Goal: Task Accomplishment & Management: Manage account settings

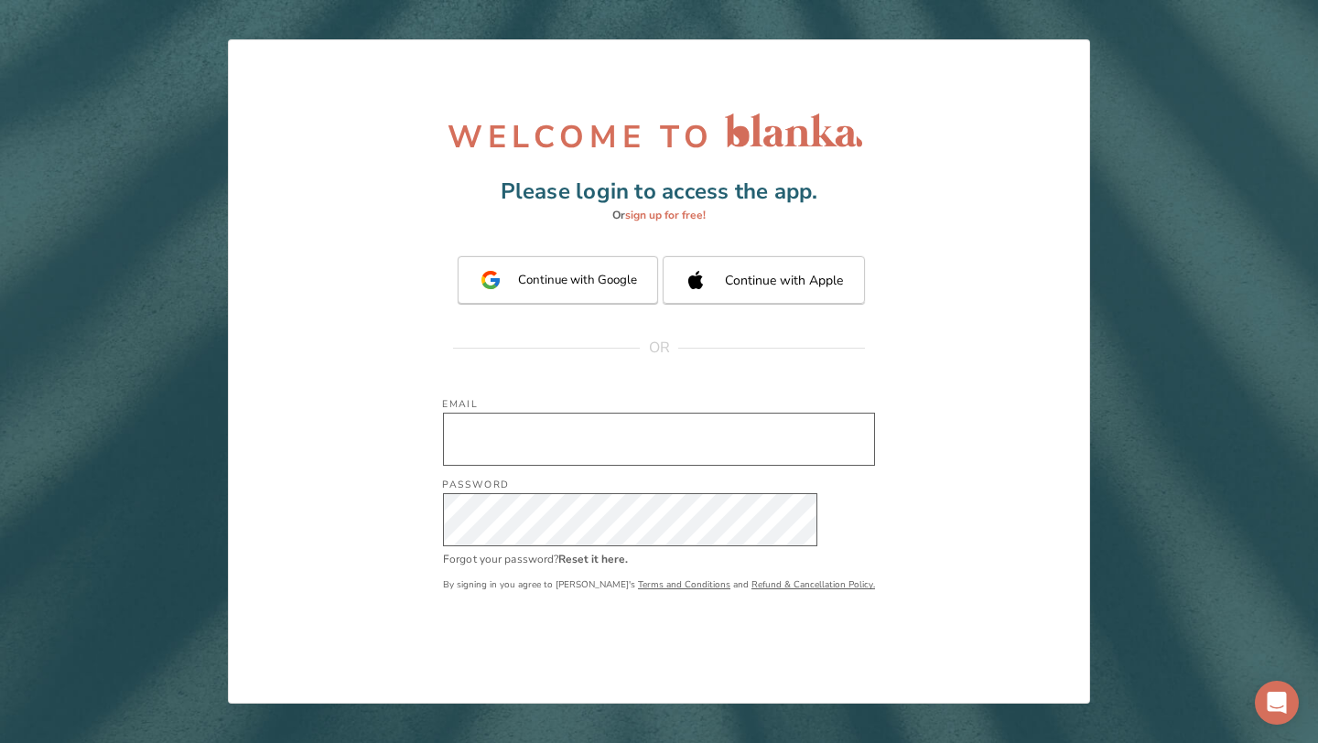
type input "[EMAIL_ADDRESS][DOMAIN_NAME]"
click at [665, 611] on div "By signing in you agree to [PERSON_NAME]'s Terms and Conditions and Refund & Ca…" at bounding box center [659, 602] width 432 height 71
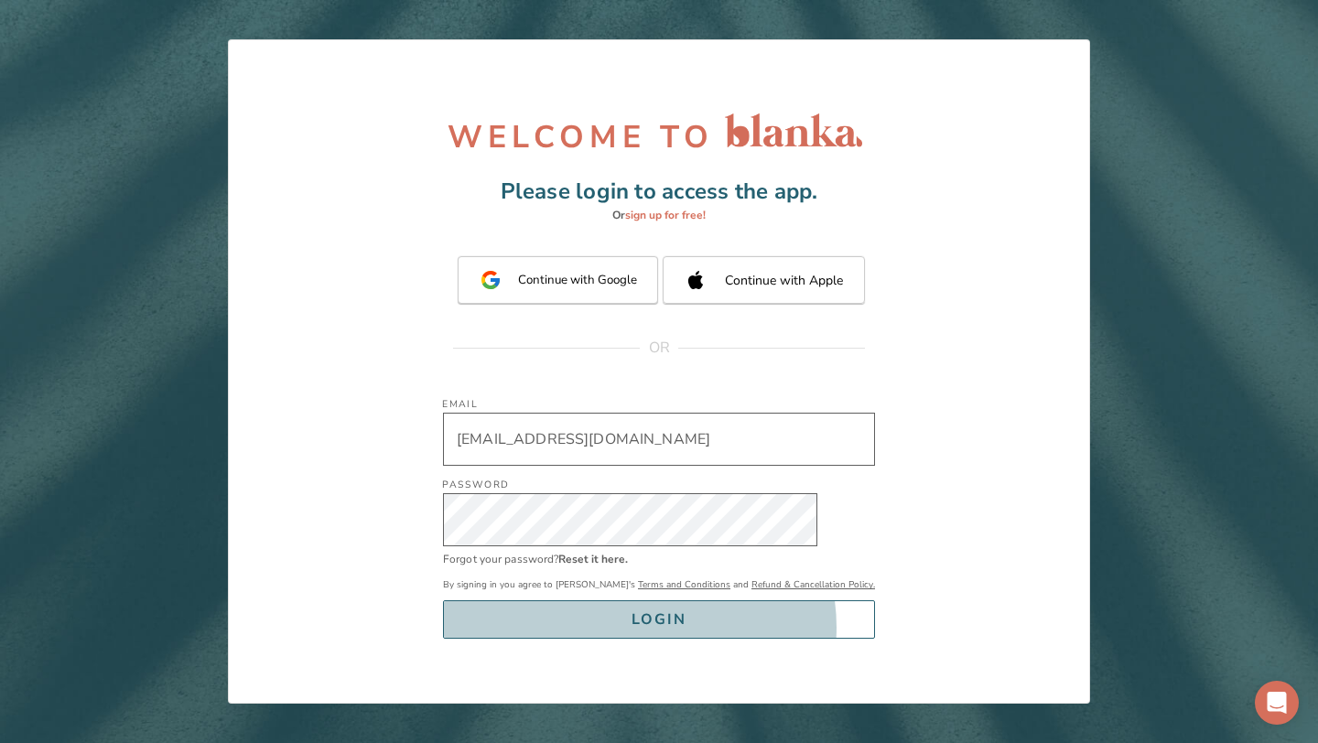
click at [667, 627] on div "LOGIN" at bounding box center [658, 620] width 55 height 26
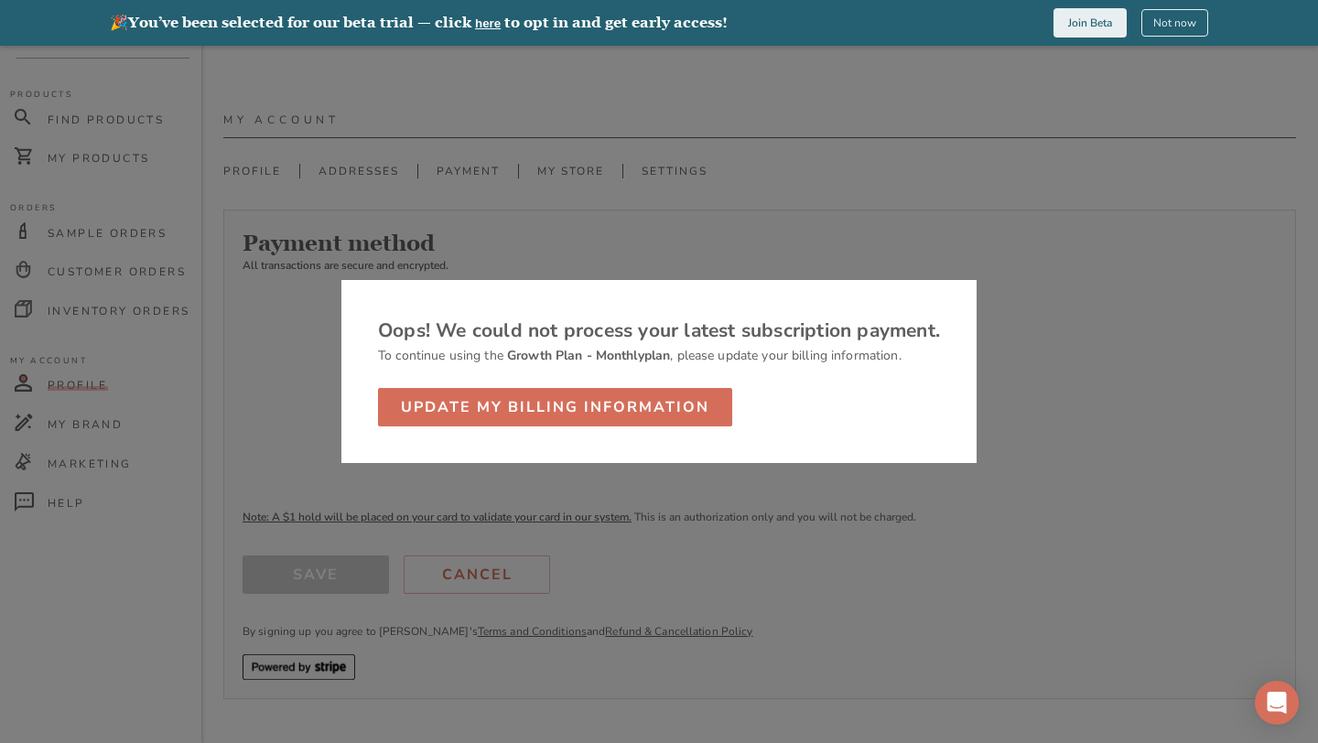
click at [1165, 97] on div at bounding box center [659, 371] width 1318 height 743
click at [1173, 34] on button "Not now" at bounding box center [1174, 22] width 67 height 27
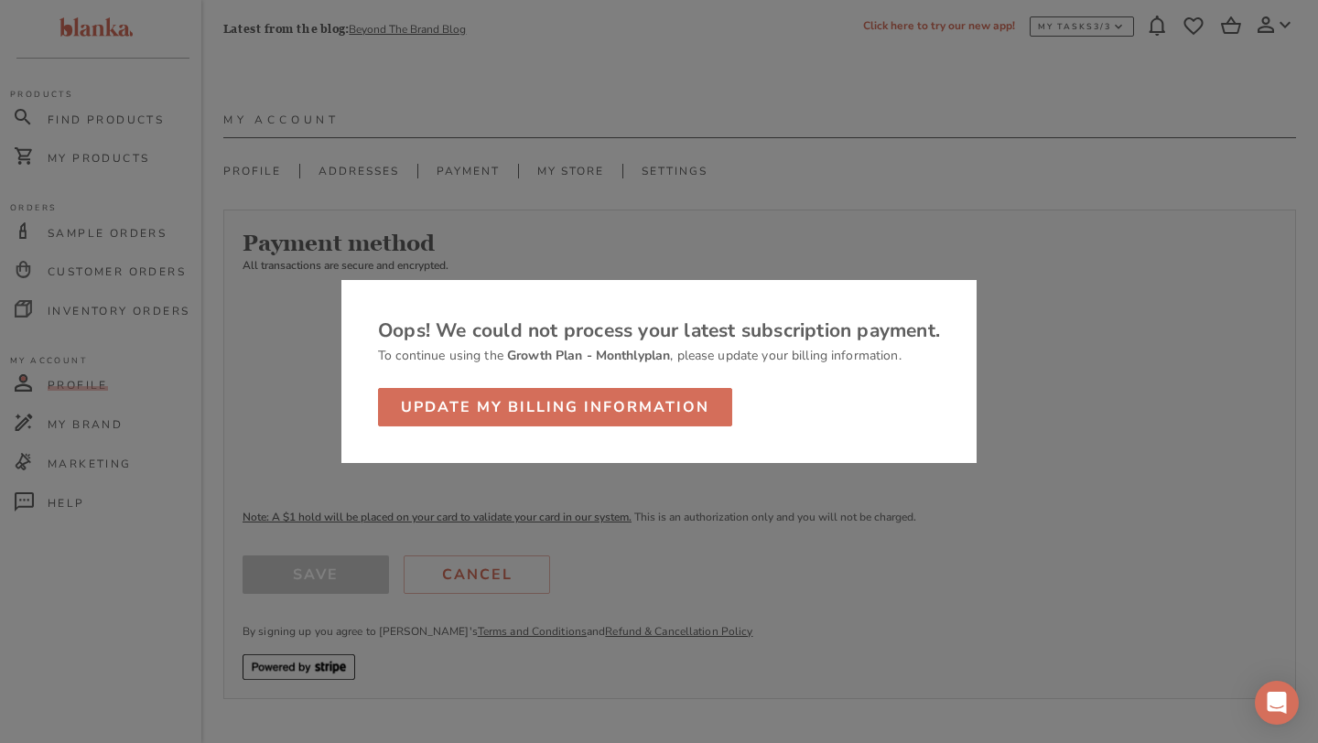
click at [678, 127] on div at bounding box center [659, 371] width 1318 height 743
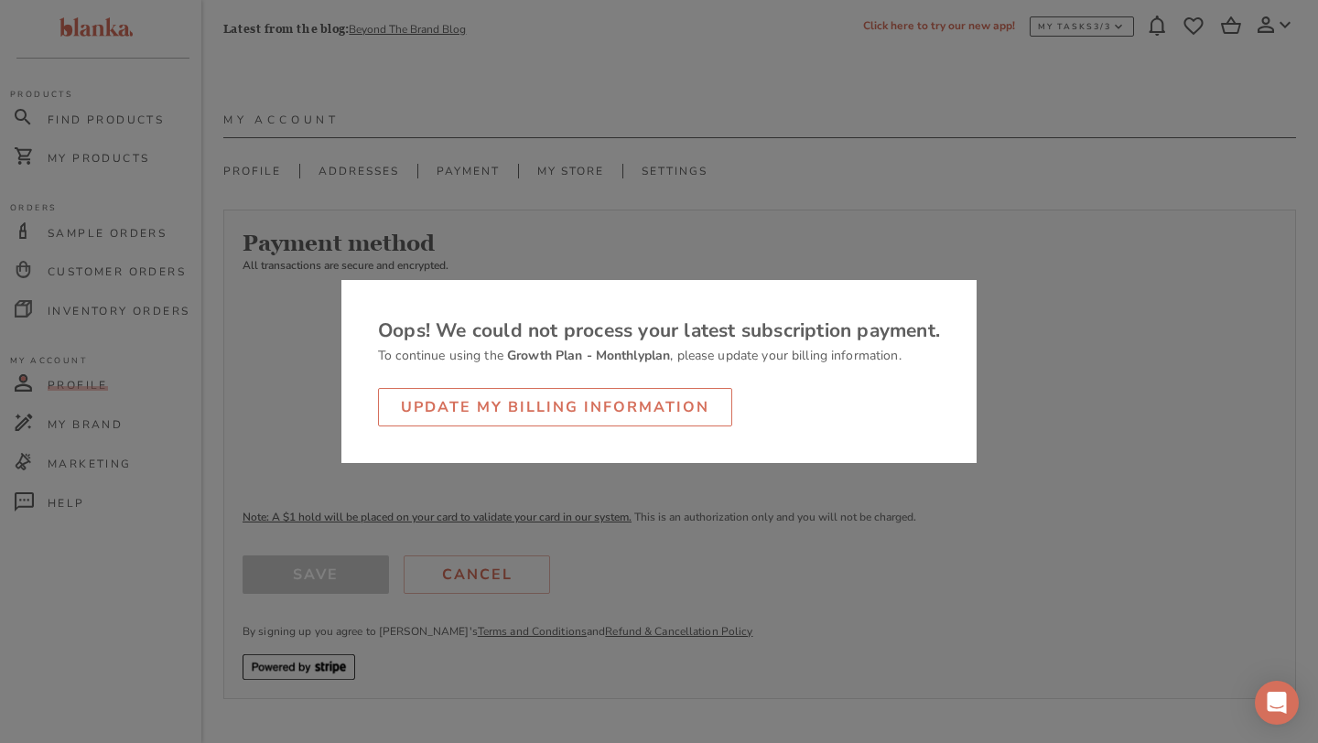
click at [631, 411] on div "Update my billing information" at bounding box center [555, 407] width 308 height 26
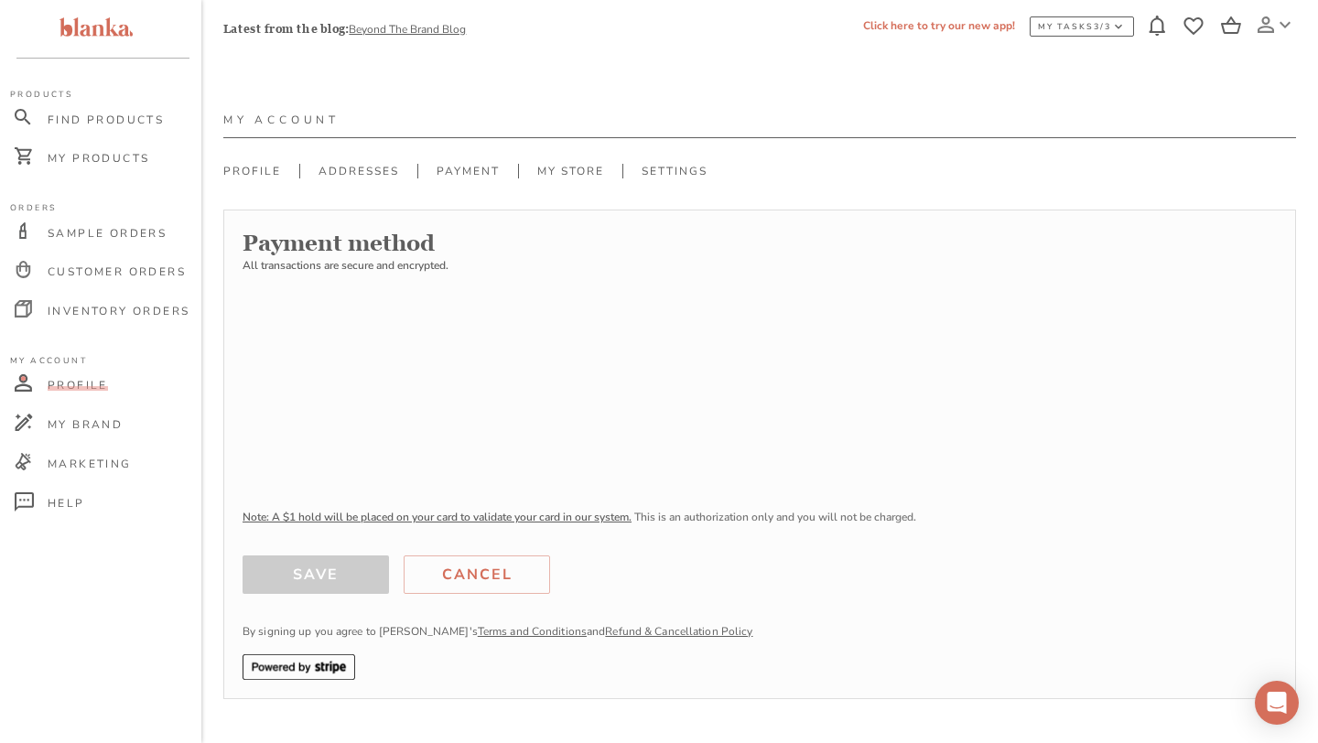
click at [1271, 27] on icon at bounding box center [1265, 24] width 16 height 16
click at [1264, 88] on p "My Account" at bounding box center [1250, 85] width 60 height 16
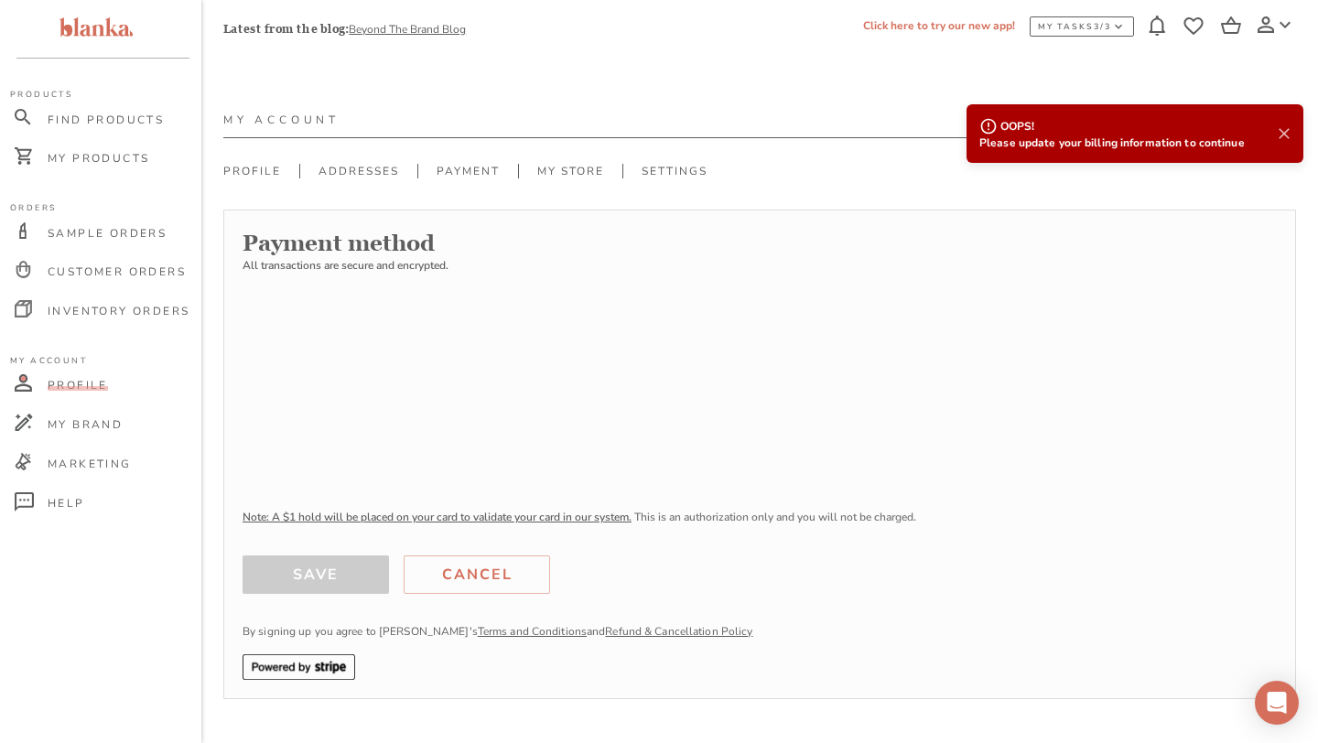
click at [1279, 136] on icon at bounding box center [1283, 133] width 11 height 11
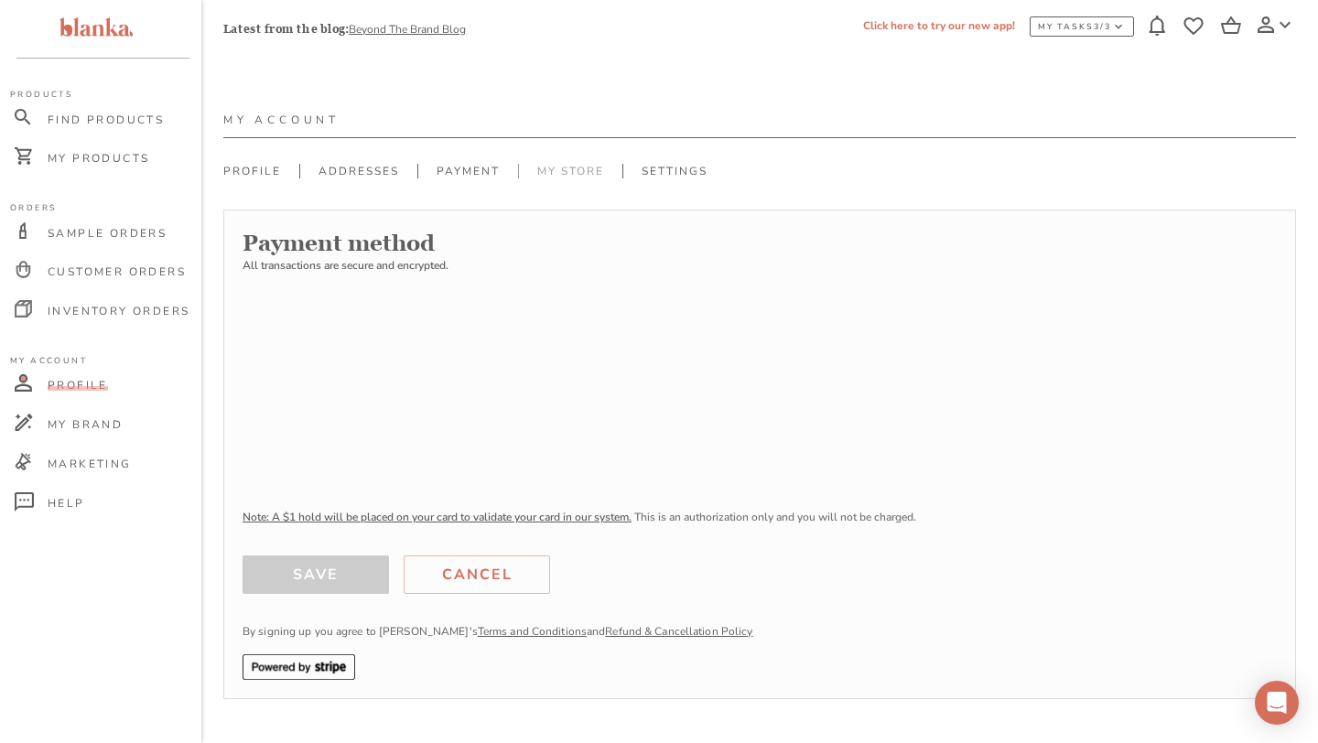
click at [582, 174] on link "My Store" at bounding box center [570, 171] width 104 height 15
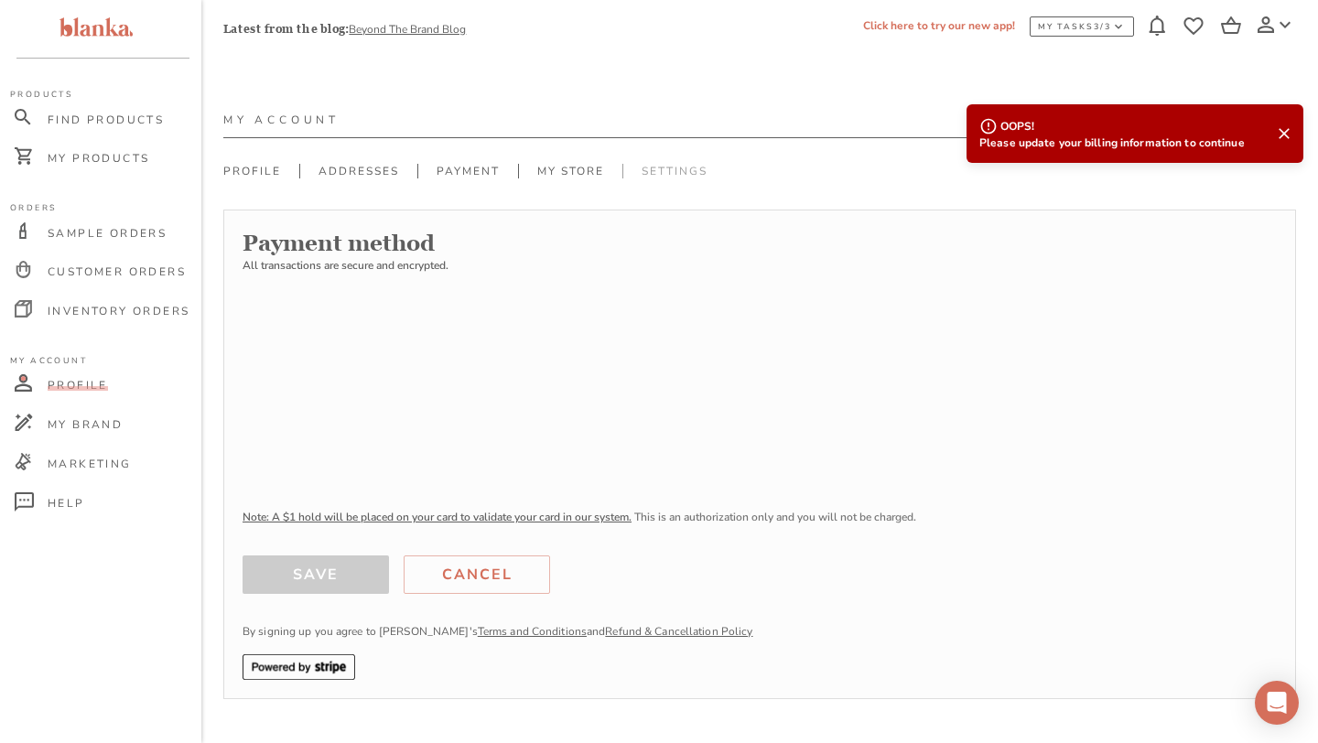
click at [664, 170] on link "Settings" at bounding box center [673, 171] width 103 height 15
click at [259, 175] on link "Profile" at bounding box center [261, 171] width 76 height 15
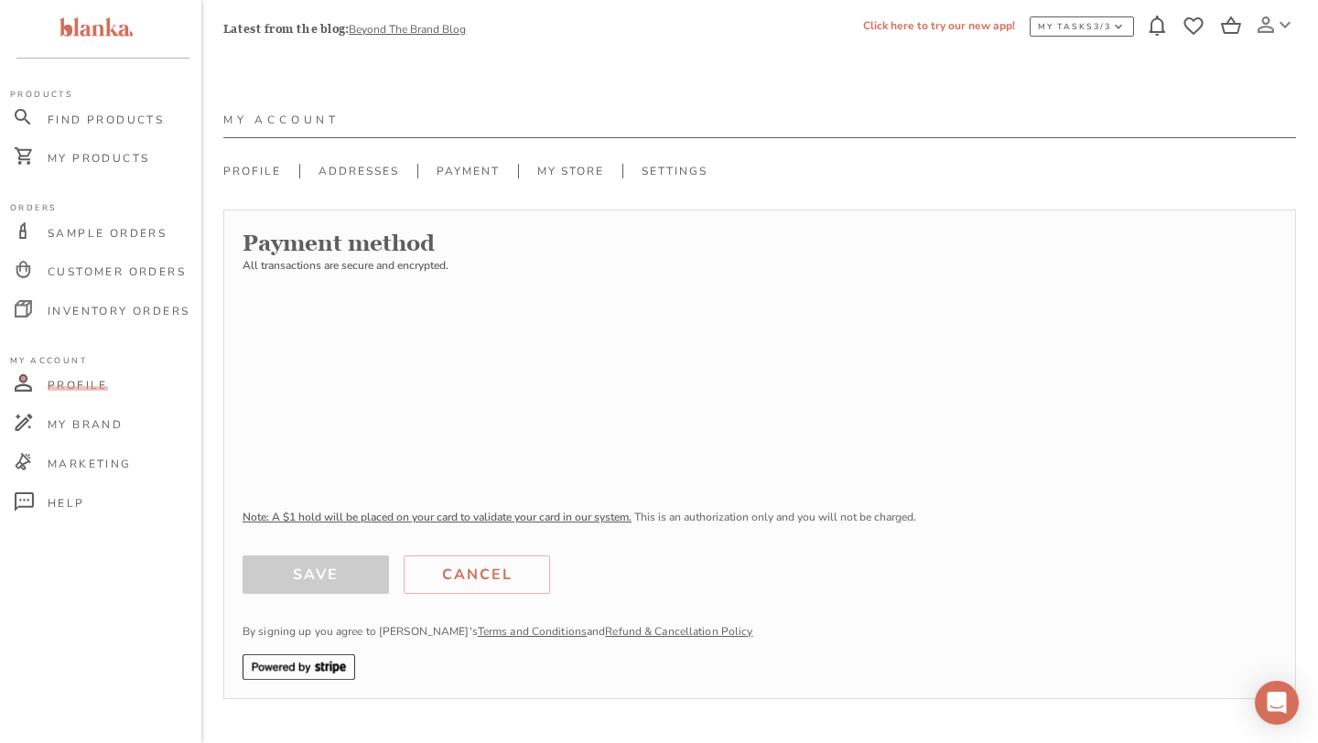
click at [1266, 27] on icon at bounding box center [1265, 24] width 16 height 16
click at [1263, 56] on p "Dashboard" at bounding box center [1247, 57] width 55 height 16
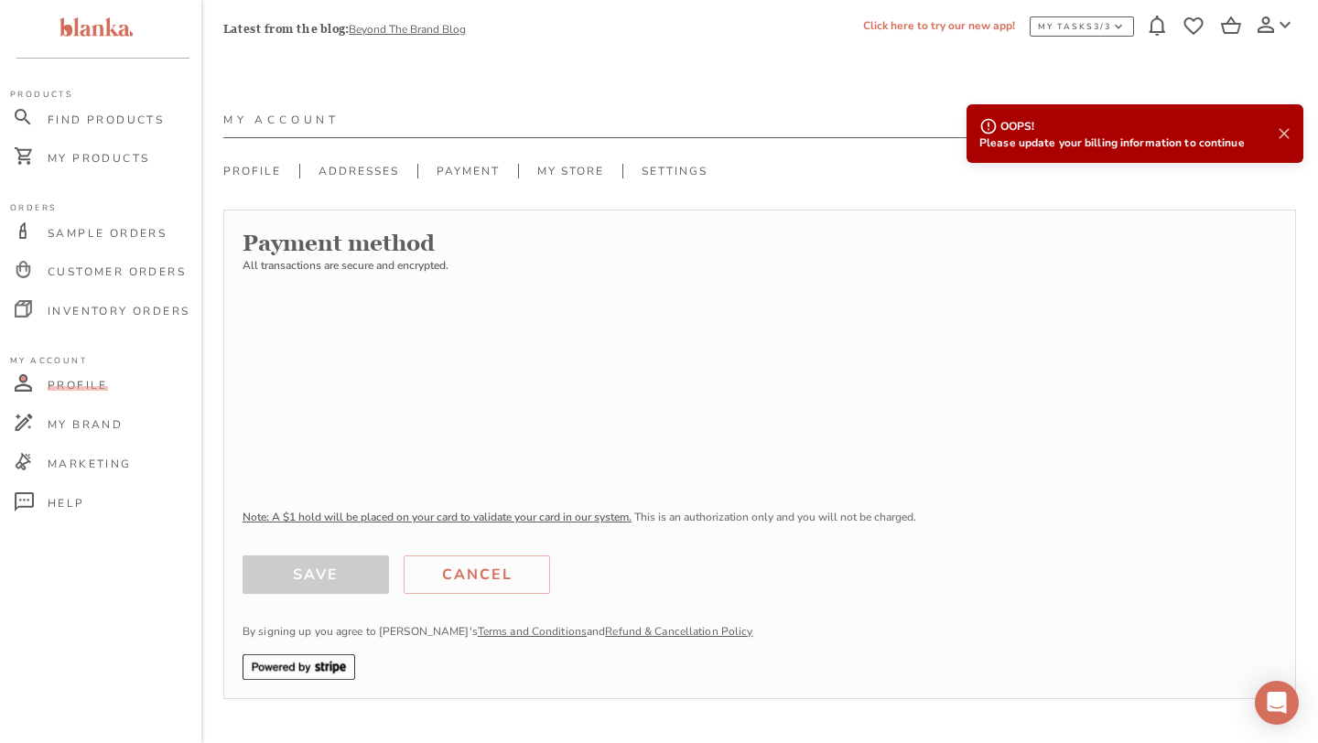
click at [1286, 130] on icon at bounding box center [1283, 133] width 11 height 11
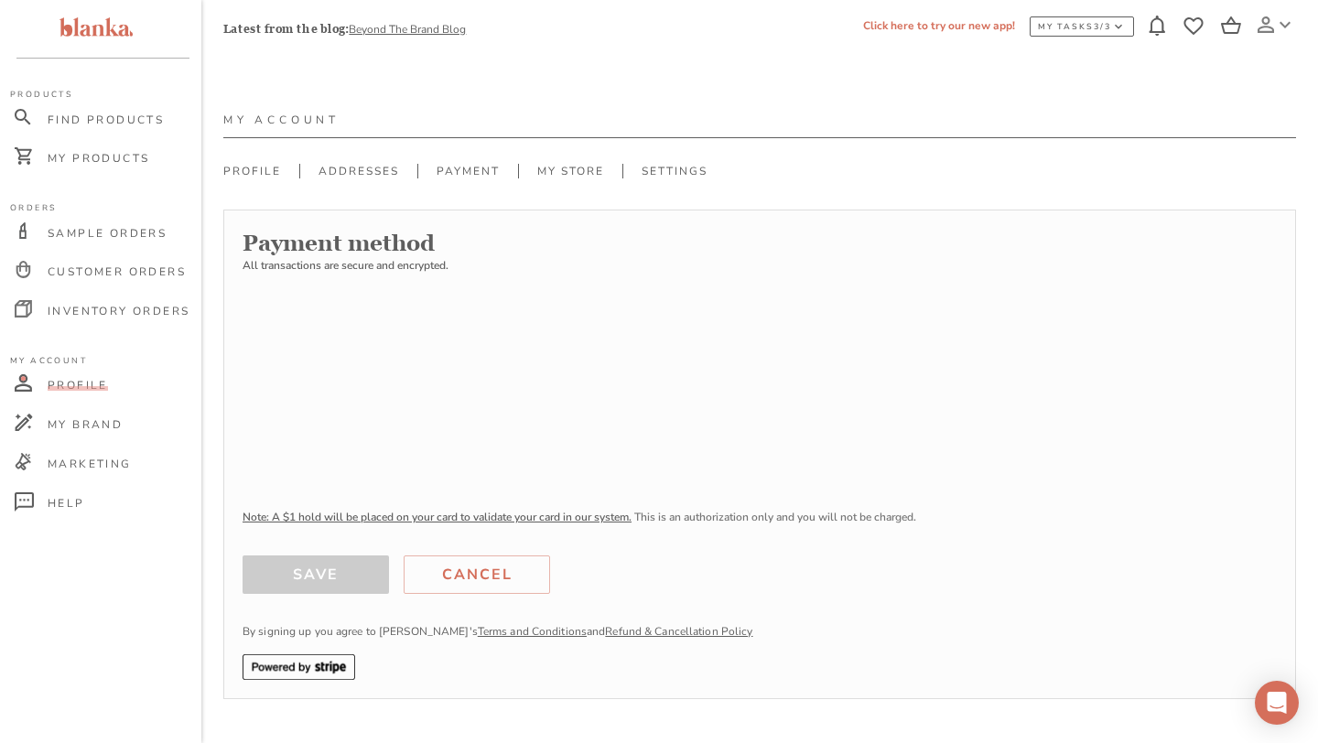
click at [1275, 26] on icon at bounding box center [1285, 25] width 22 height 22
click at [625, 139] on div "My Account Profile Addresses Payment My Store Settings Payment method All trans…" at bounding box center [759, 405] width 1072 height 587
click at [1285, 696] on icon "Open Intercom Messenger" at bounding box center [1275, 703] width 21 height 24
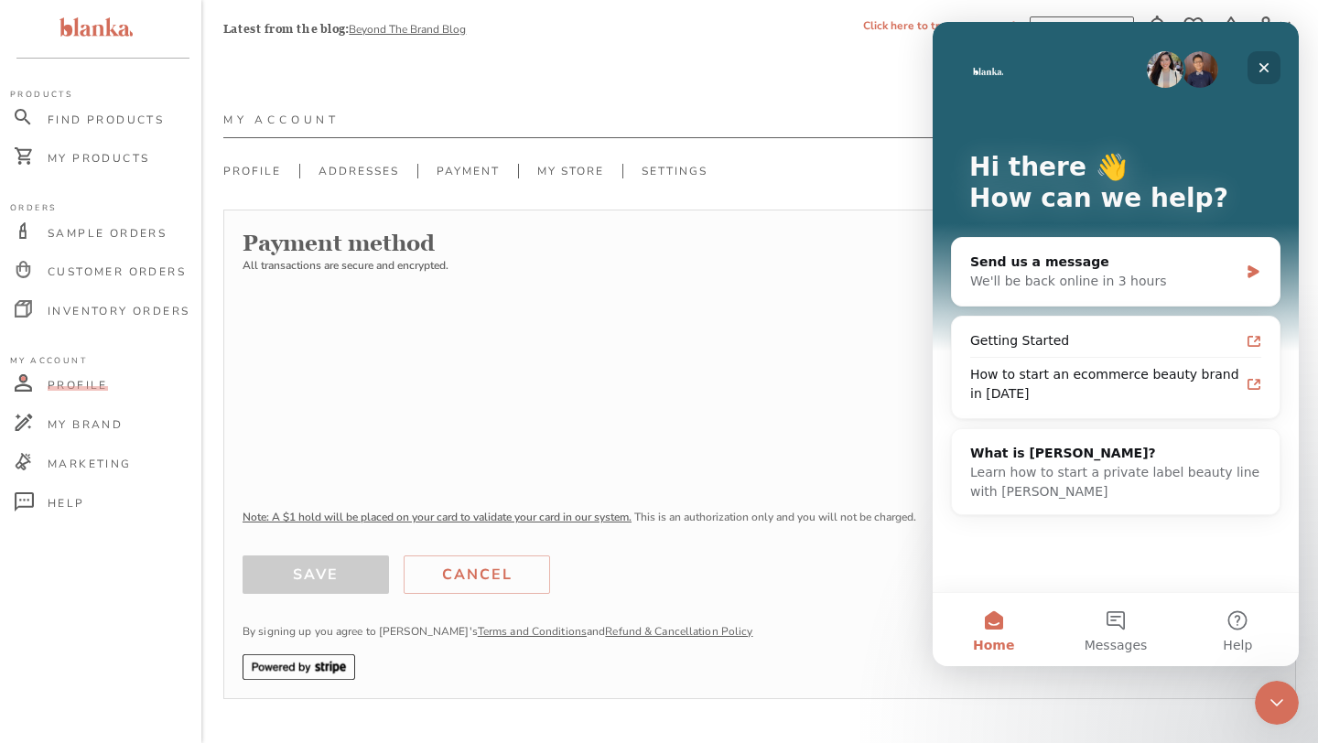
click at [1265, 70] on icon "Close" at bounding box center [1263, 67] width 15 height 15
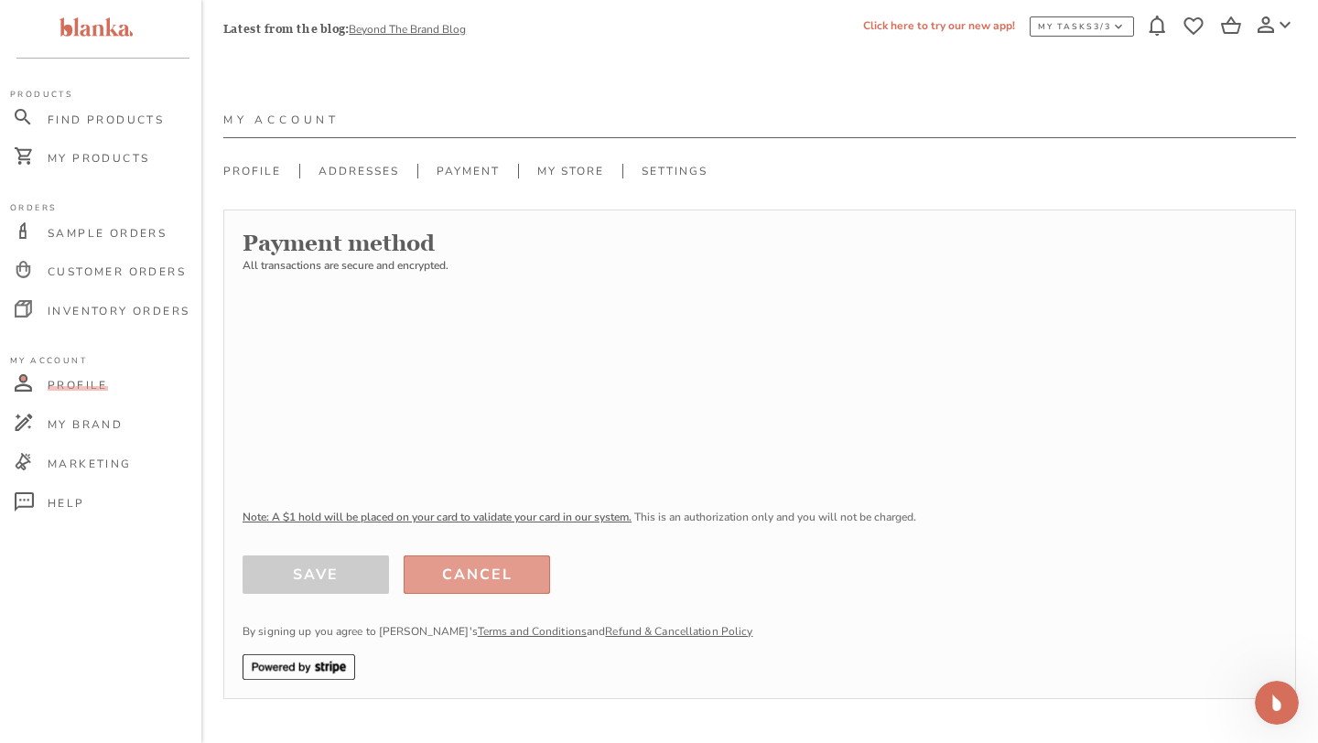
click at [475, 570] on div "Cancel" at bounding box center [477, 575] width 70 height 26
click at [650, 631] on link "Refund & Cancellation Policy" at bounding box center [678, 631] width 147 height 15
click at [1282, 699] on icon "Open Intercom Messenger" at bounding box center [1274, 700] width 30 height 30
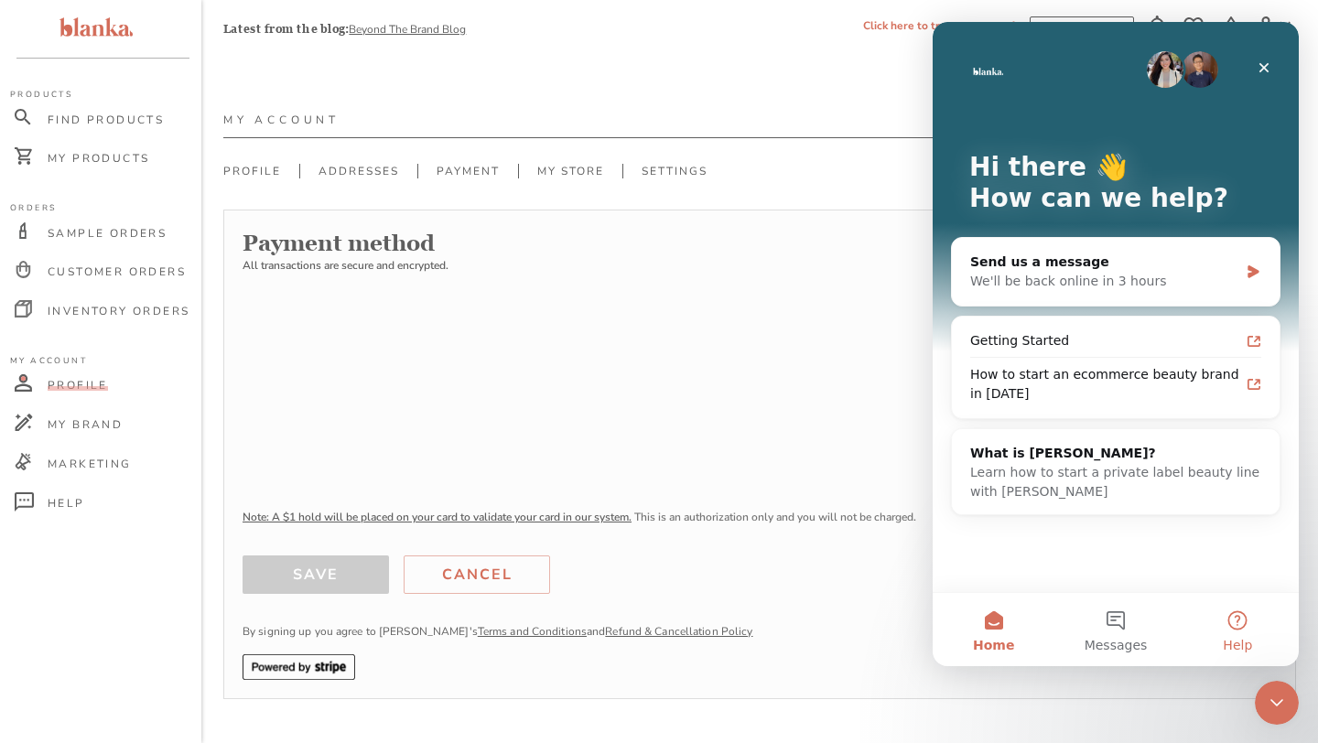
click at [1239, 624] on button "Help" at bounding box center [1238, 629] width 122 height 73
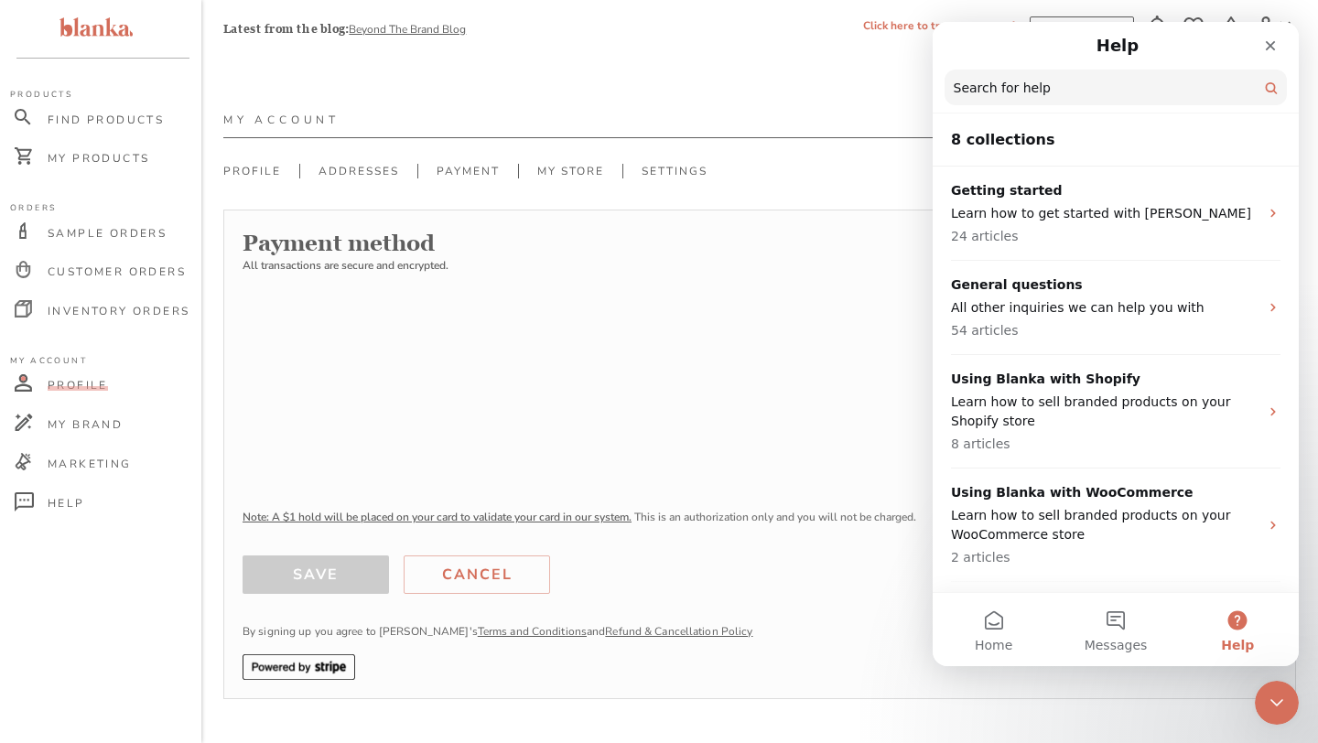
click at [1081, 93] on input "Search for help" at bounding box center [1115, 88] width 342 height 36
type input "close my account"
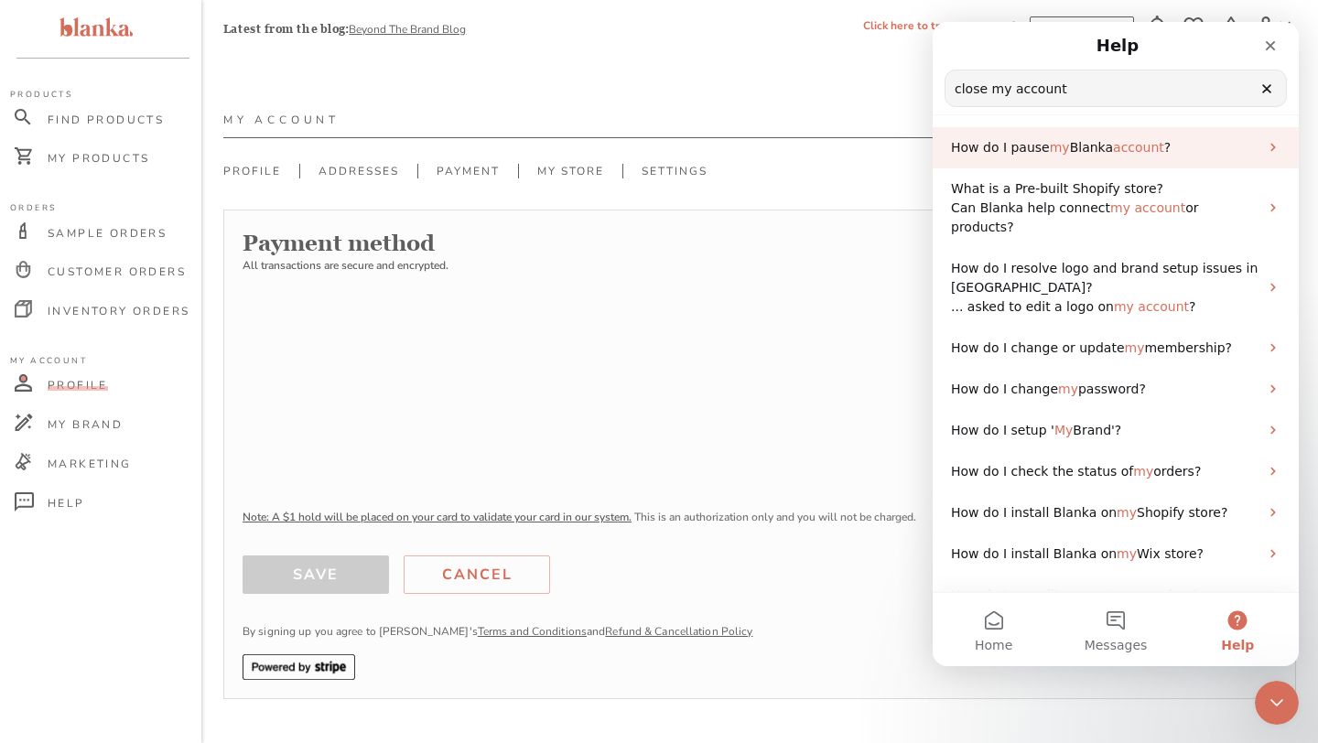
click at [1088, 144] on span "Blanka" at bounding box center [1091, 147] width 43 height 15
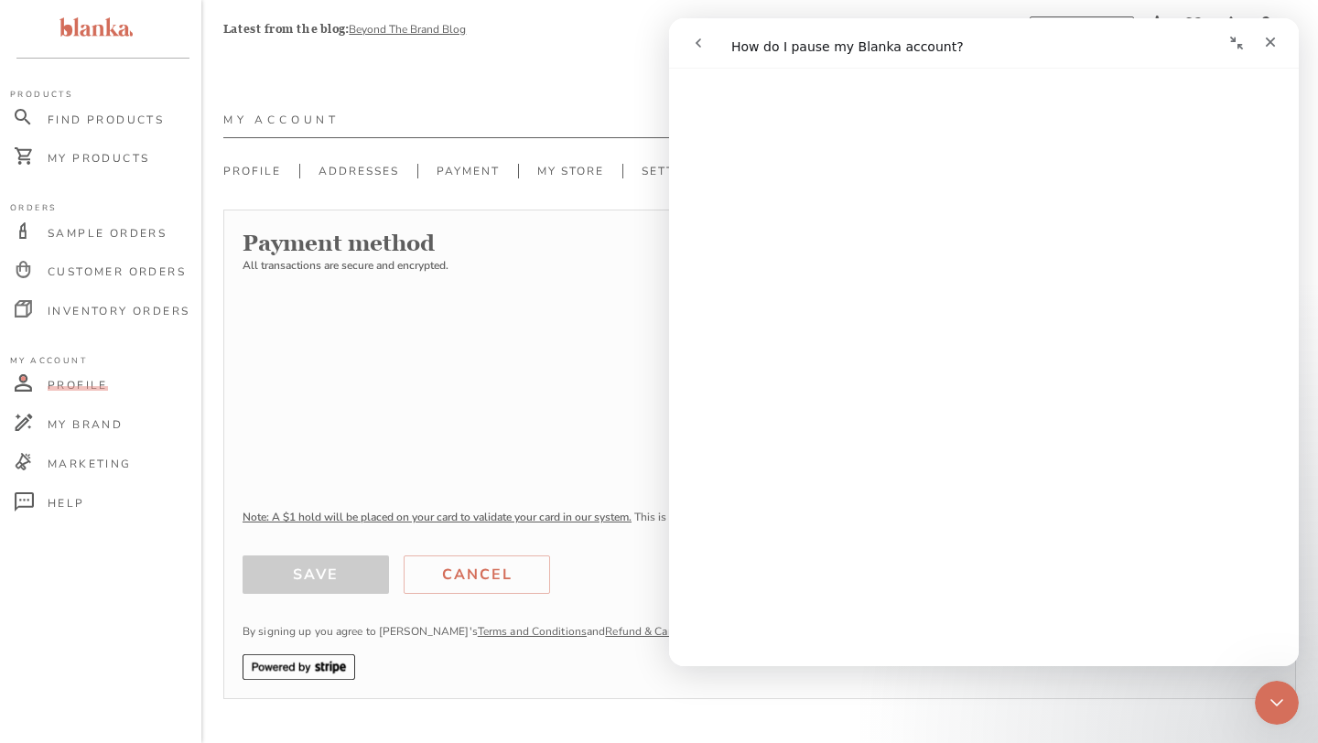
scroll to position [834, 0]
click at [606, 268] on p "All transactions are secure and encrypted." at bounding box center [759, 265] width 1034 height 15
click at [1270, 38] on icon "Close" at bounding box center [1270, 42] width 15 height 15
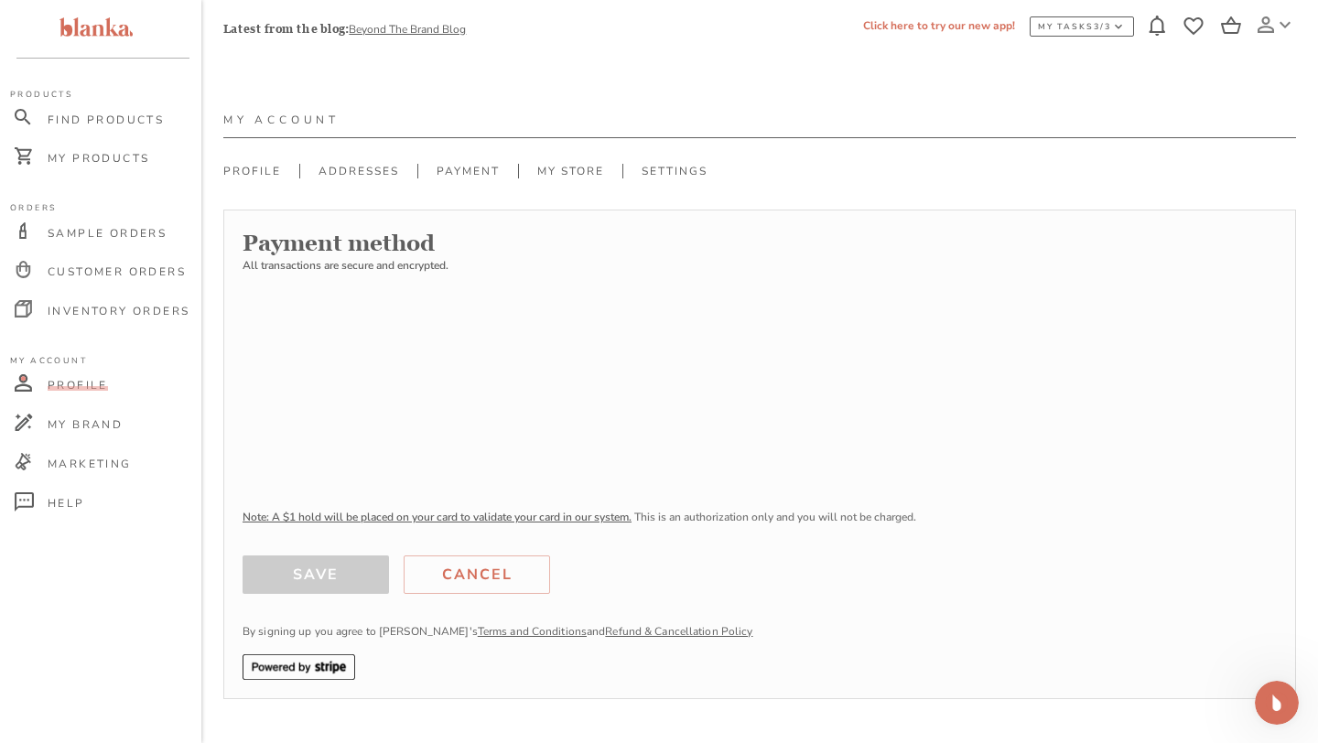
click at [1282, 22] on icon at bounding box center [1285, 25] width 22 height 22
click at [1245, 59] on p "Dashboard" at bounding box center [1247, 57] width 55 height 16
